Goal: Task Accomplishment & Management: Manage account settings

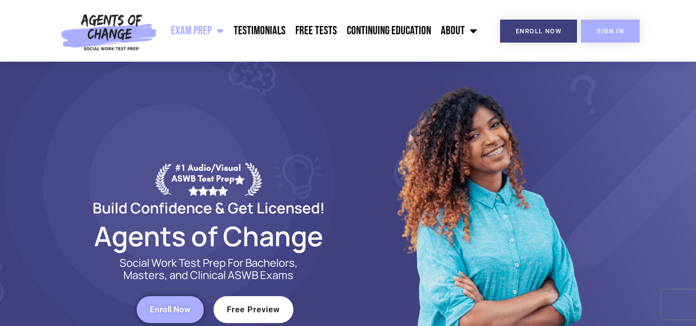
click at [613, 32] on span "SIGN IN" at bounding box center [610, 31] width 27 height 6
